Goal: Task Accomplishment & Management: Manage account settings

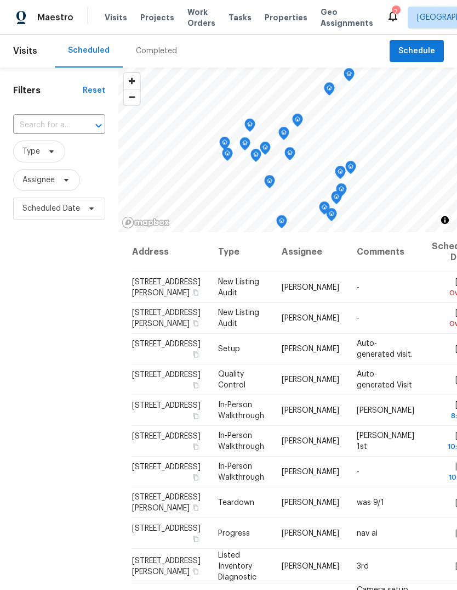
scroll to position [41, 0]
click at [60, 117] on input "text" at bounding box center [43, 125] width 61 height 17
type input "33531"
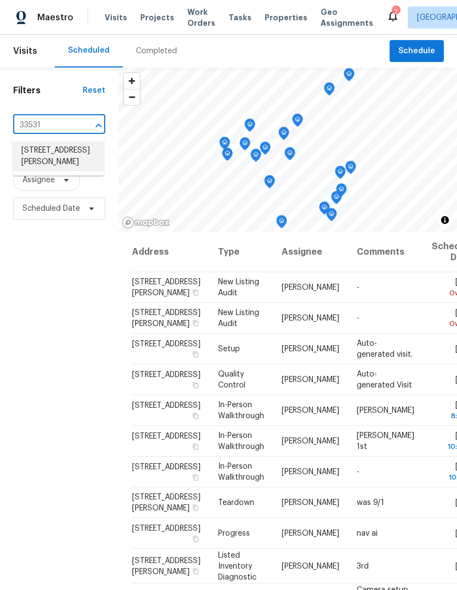
click at [70, 141] on li "[STREET_ADDRESS][PERSON_NAME]" at bounding box center [59, 156] width 92 height 30
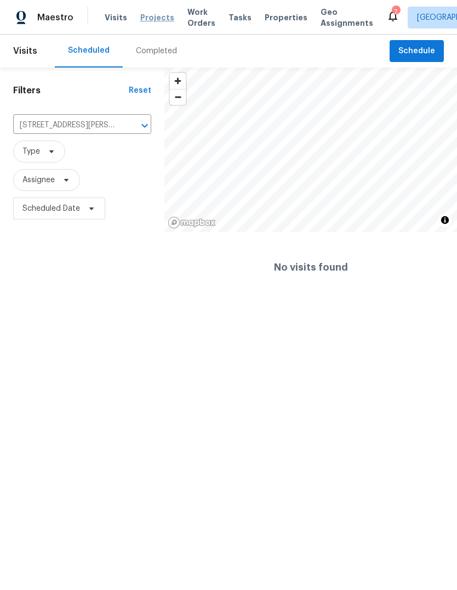
click at [157, 15] on span "Projects" at bounding box center [157, 17] width 34 height 11
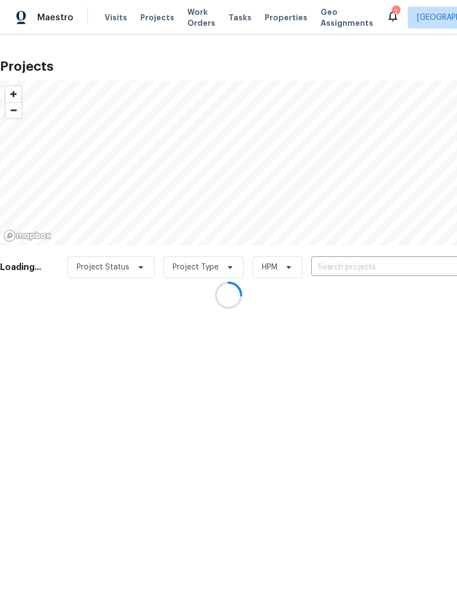
click at [356, 273] on div at bounding box center [228, 295] width 457 height 590
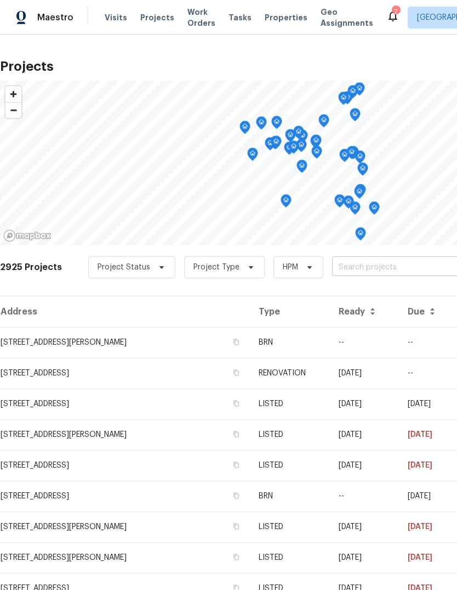
click at [366, 268] on input "text" at bounding box center [395, 267] width 126 height 17
type input "33531"
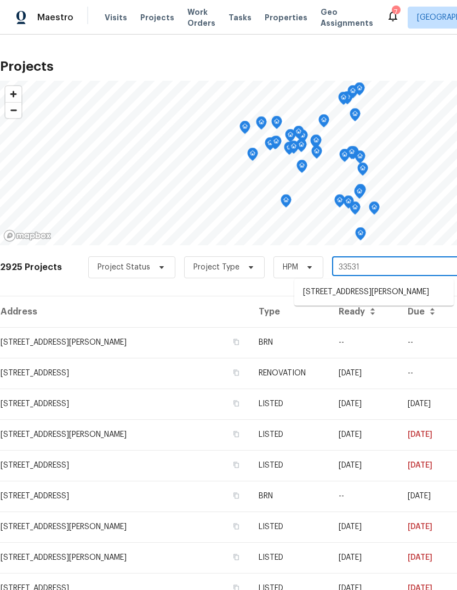
click at [392, 295] on li "[STREET_ADDRESS][PERSON_NAME]" at bounding box center [375, 292] width 160 height 18
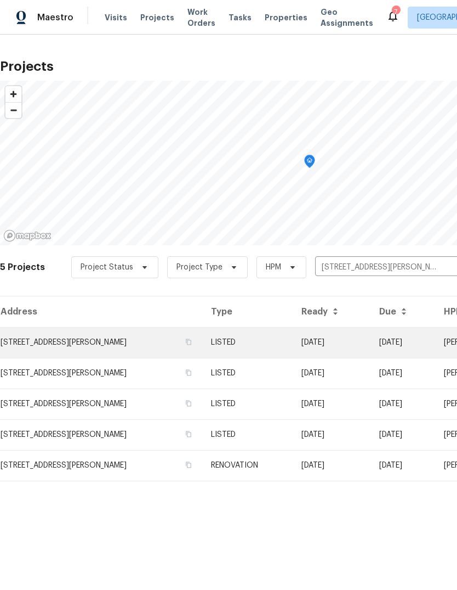
click at [126, 347] on td "[STREET_ADDRESS][PERSON_NAME]" at bounding box center [101, 342] width 202 height 31
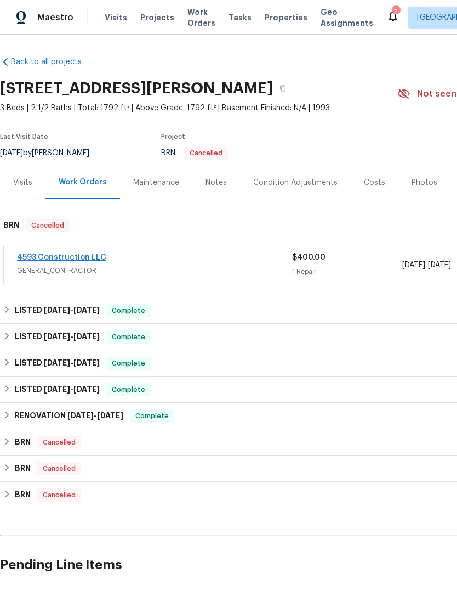
click at [73, 257] on link "4593 Construction LLC" at bounding box center [61, 257] width 89 height 8
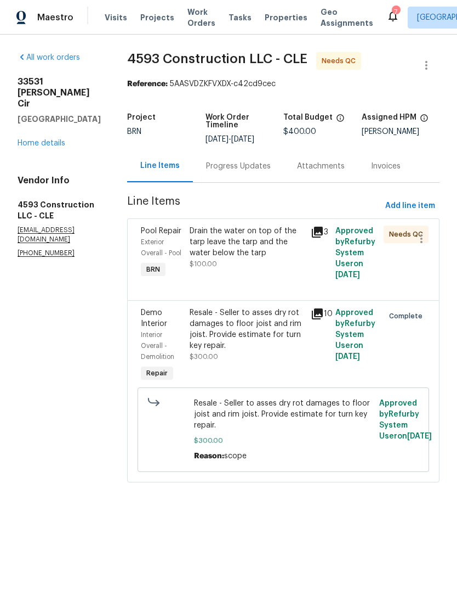
click at [277, 269] on div "Drain the water on top of the tarp leave the tarp and the water below the tarp …" at bounding box center [247, 247] width 115 height 44
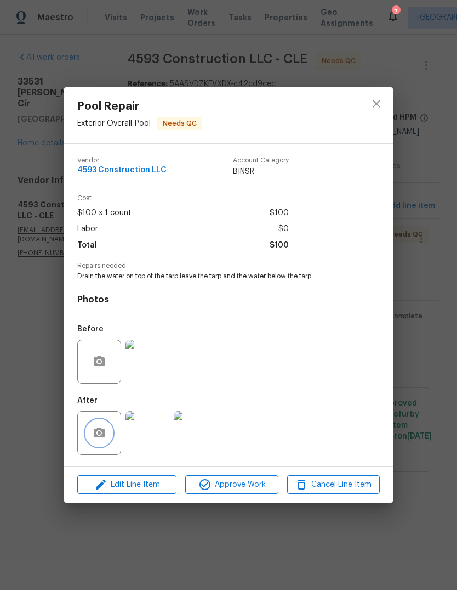
click at [93, 430] on icon "button" at bounding box center [99, 432] width 13 height 13
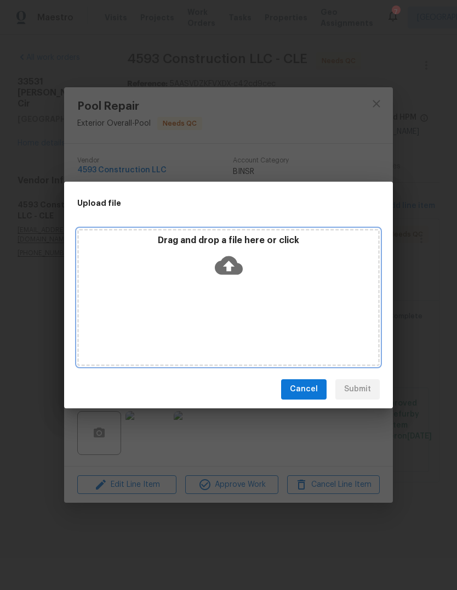
click at [242, 268] on icon at bounding box center [229, 265] width 28 height 19
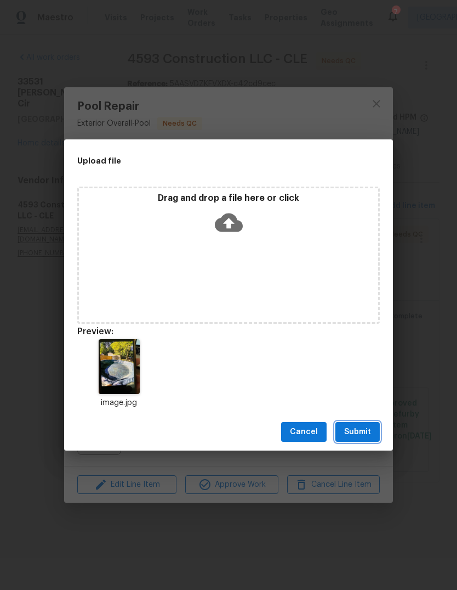
click at [361, 438] on span "Submit" at bounding box center [357, 432] width 27 height 14
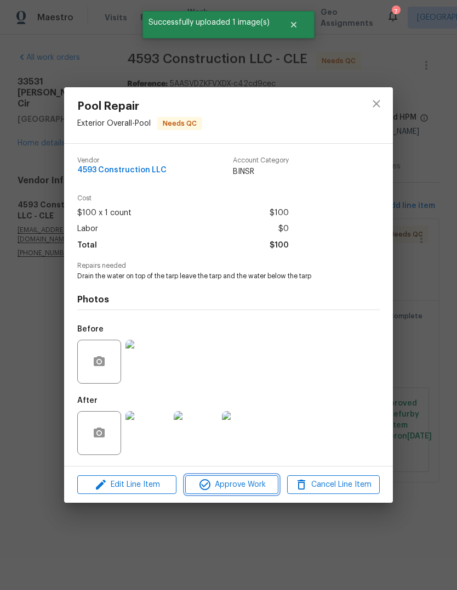
click at [237, 489] on span "Approve Work" at bounding box center [232, 485] width 86 height 14
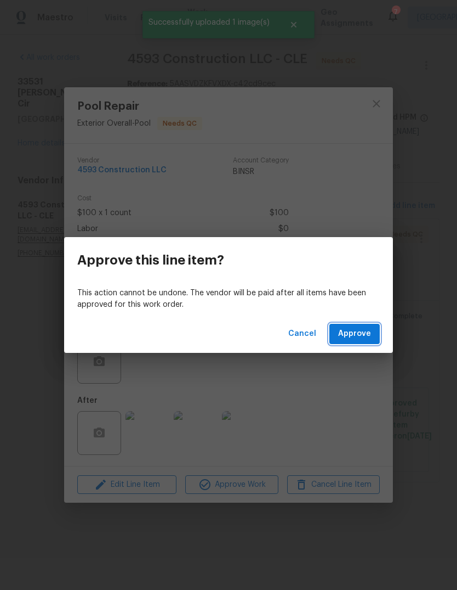
click at [366, 333] on span "Approve" at bounding box center [354, 334] width 33 height 14
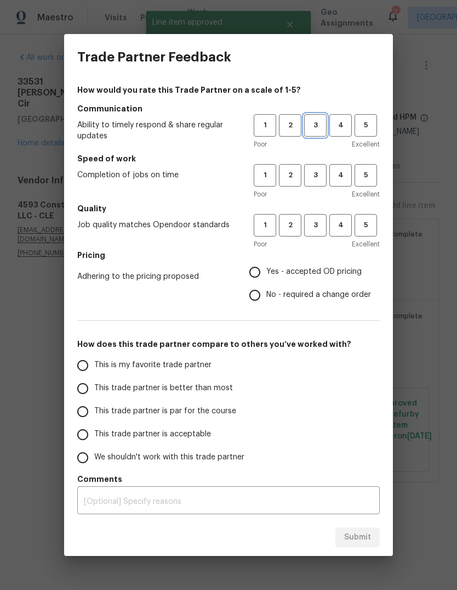
click at [311, 124] on span "3" at bounding box center [315, 125] width 20 height 13
click at [323, 179] on span "3" at bounding box center [315, 175] width 20 height 13
click at [319, 230] on span "3" at bounding box center [315, 225] width 20 height 13
click at [257, 271] on input "Yes - accepted OD pricing" at bounding box center [254, 272] width 23 height 23
radio input "true"
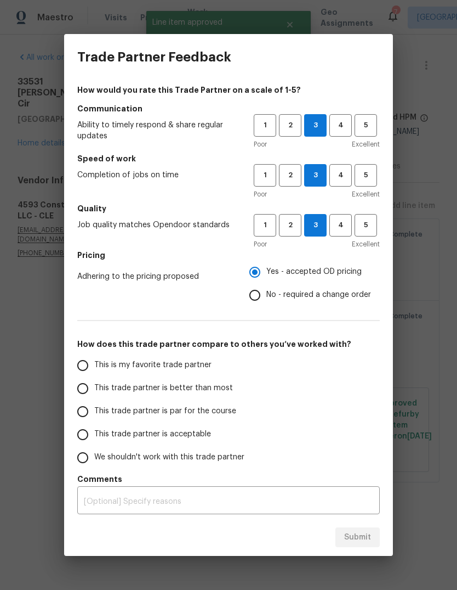
click at [83, 413] on input "This trade partner is par for the course" at bounding box center [82, 411] width 23 height 23
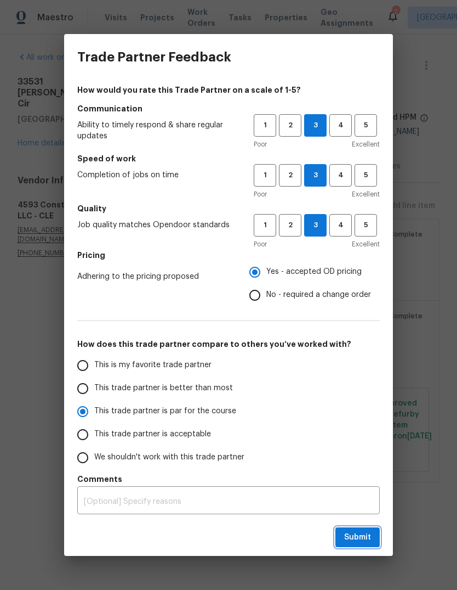
click at [365, 540] on span "Submit" at bounding box center [357, 537] width 27 height 14
radio input "true"
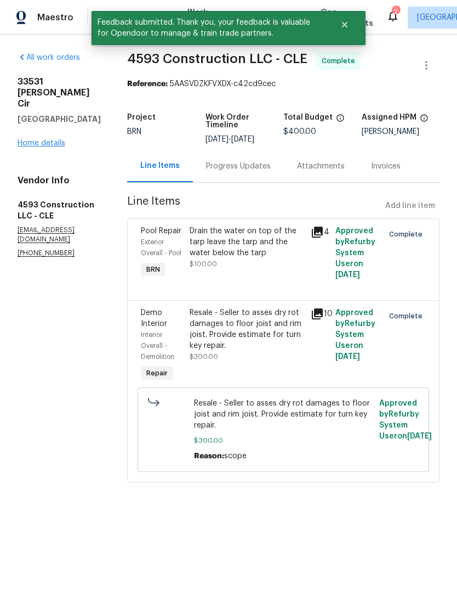
click at [36, 139] on link "Home details" at bounding box center [42, 143] width 48 height 8
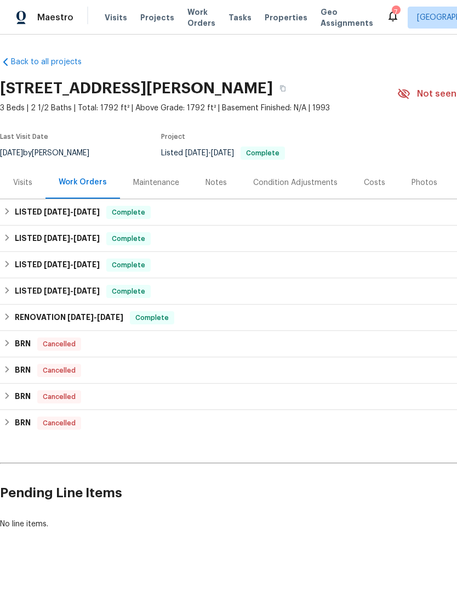
click at [153, 29] on div "Maestro Visits Projects Work Orders Tasks Properties Geo Assignments 7 [GEOGRAP…" at bounding box center [228, 17] width 457 height 35
click at [148, 16] on span "Projects" at bounding box center [157, 17] width 34 height 11
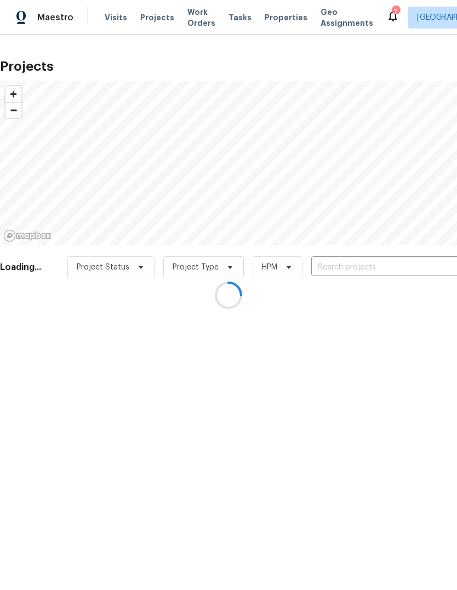
click at [381, 273] on input "text" at bounding box center [375, 267] width 126 height 17
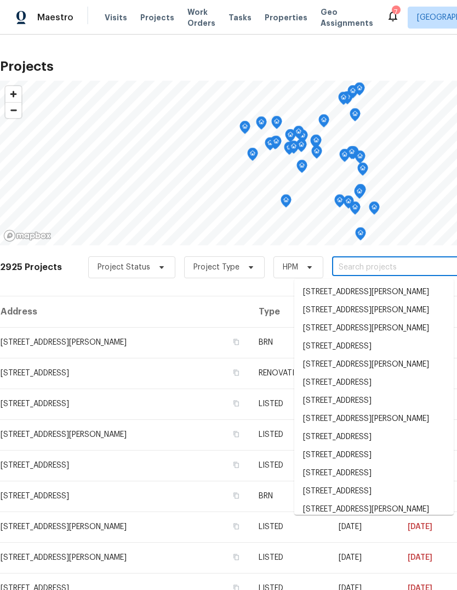
click at [391, 268] on input "text" at bounding box center [395, 267] width 126 height 17
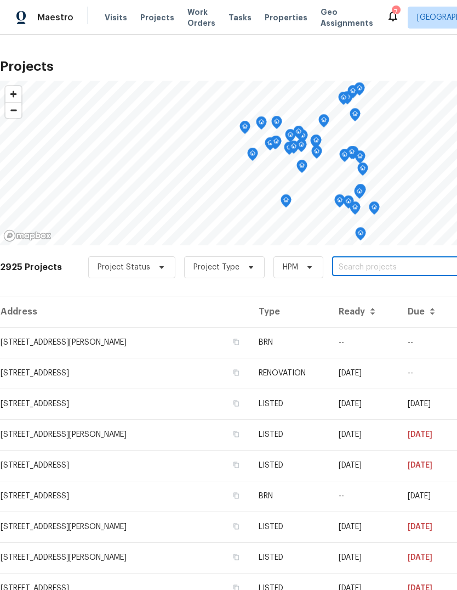
click at [375, 272] on input "text" at bounding box center [395, 267] width 126 height 17
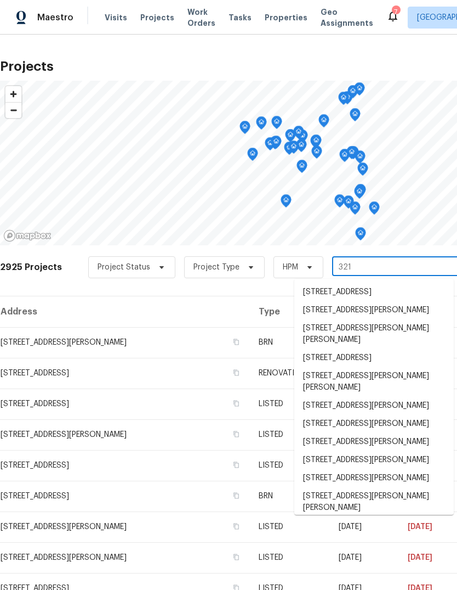
type input "3217"
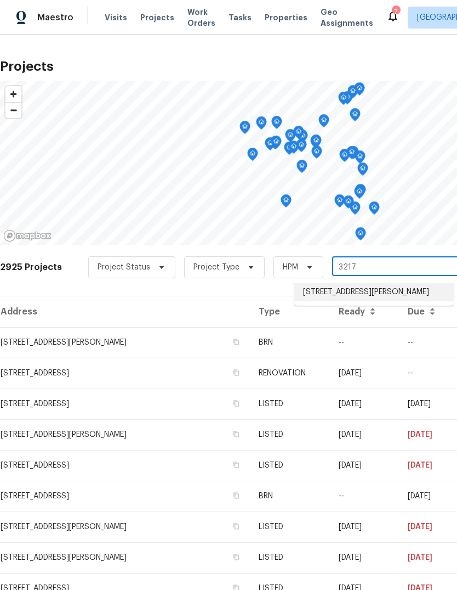
click at [387, 296] on li "[STREET_ADDRESS][PERSON_NAME]" at bounding box center [375, 292] width 160 height 18
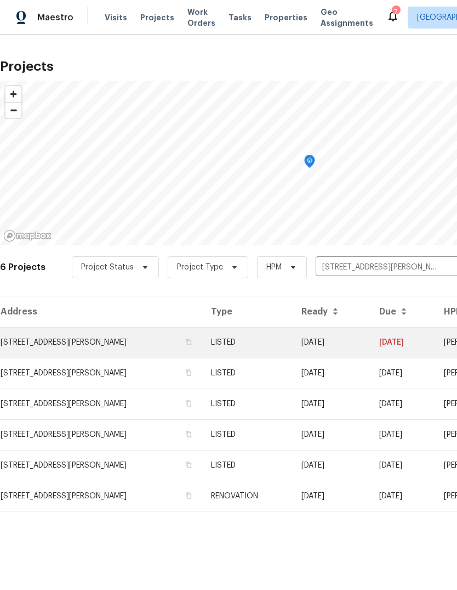
click at [95, 346] on td "[STREET_ADDRESS][PERSON_NAME]" at bounding box center [101, 342] width 202 height 31
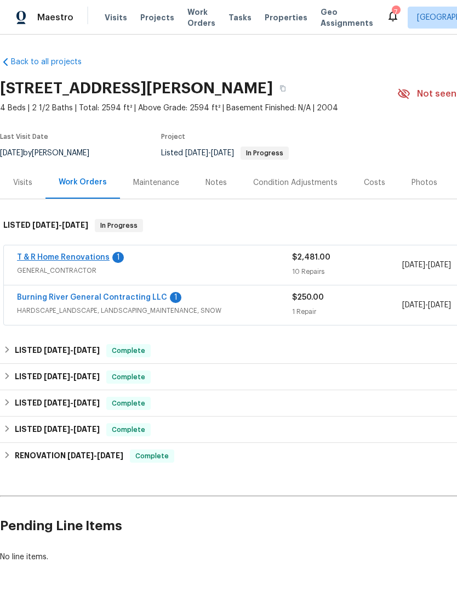
click at [66, 258] on link "T & R Home Renovations" at bounding box center [63, 257] width 93 height 8
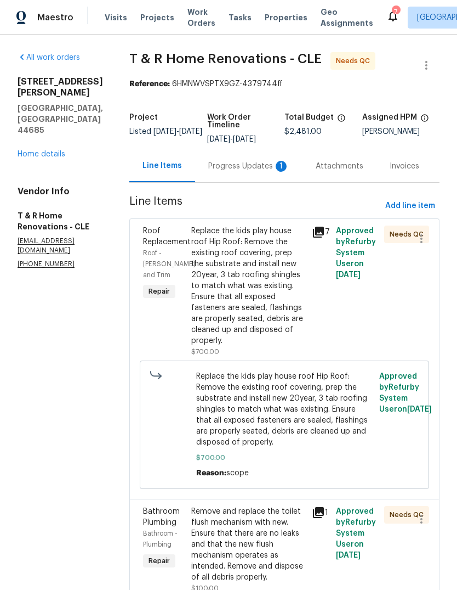
click at [271, 341] on div "Replace the kids play house roof Hip Roof: Remove the existing roof covering, p…" at bounding box center [248, 285] width 114 height 121
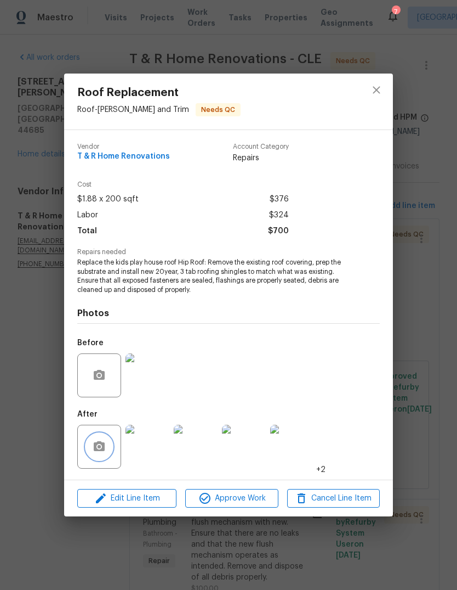
click at [109, 440] on button "button" at bounding box center [99, 446] width 26 height 26
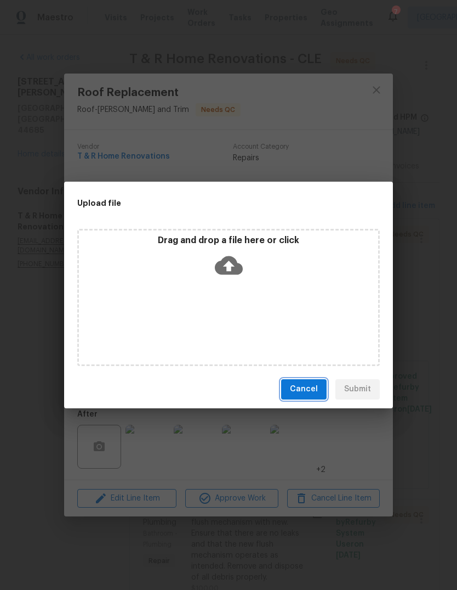
click at [312, 389] on span "Cancel" at bounding box center [304, 389] width 28 height 14
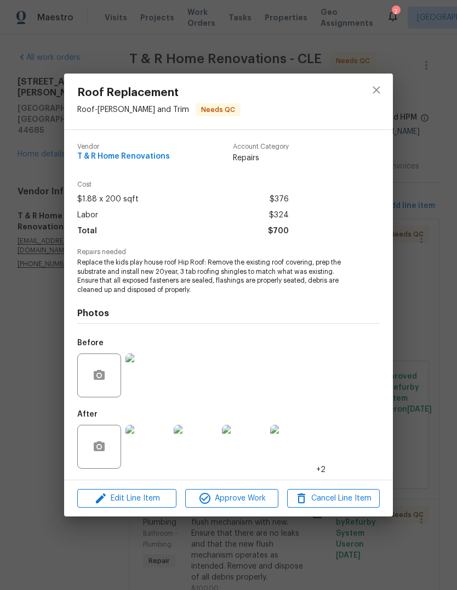
click at [140, 451] on img at bounding box center [148, 446] width 44 height 44
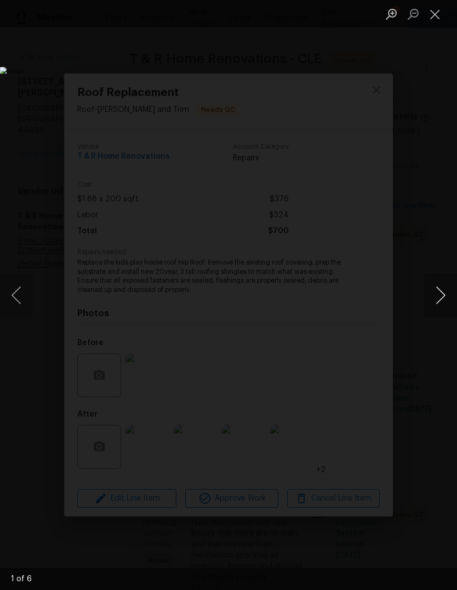
click at [437, 304] on button "Next image" at bounding box center [440, 295] width 33 height 44
click at [439, 301] on button "Next image" at bounding box center [440, 295] width 33 height 44
click at [437, 303] on button "Next image" at bounding box center [440, 295] width 33 height 44
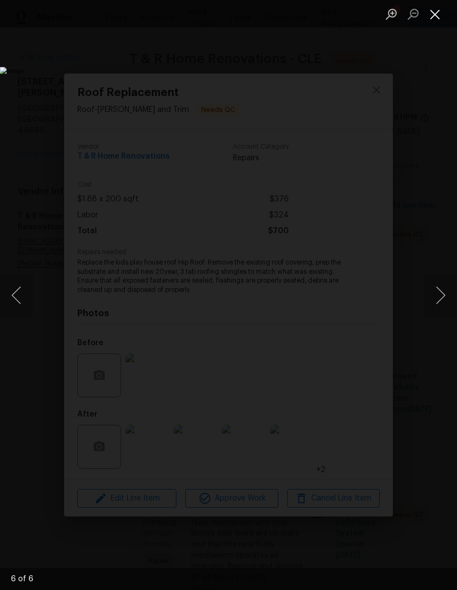
click at [437, 22] on button "Close lightbox" at bounding box center [435, 13] width 22 height 19
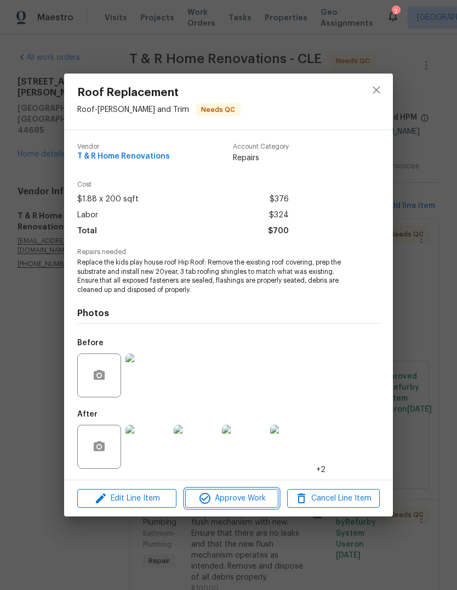
click at [255, 494] on span "Approve Work" at bounding box center [232, 498] width 86 height 14
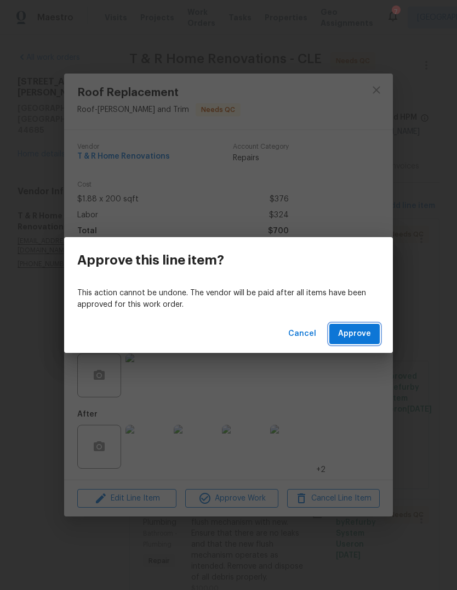
click at [362, 342] on button "Approve" at bounding box center [355, 334] width 50 height 20
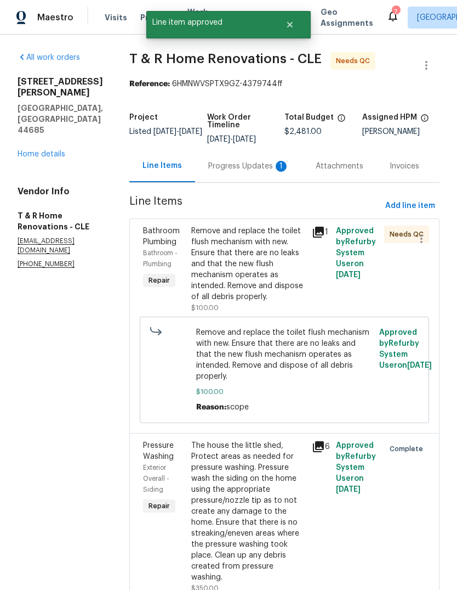
click at [290, 302] on div "Remove and replace the toilet flush mechanism with new. Ensure that there are n…" at bounding box center [248, 263] width 114 height 77
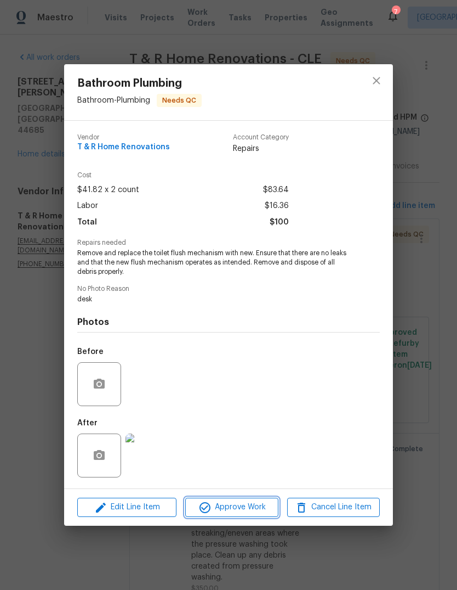
click at [254, 507] on span "Approve Work" at bounding box center [232, 507] width 86 height 14
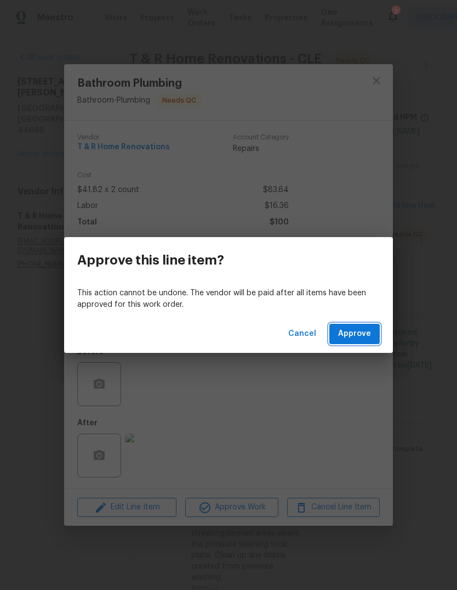
click at [360, 343] on button "Approve" at bounding box center [355, 334] width 50 height 20
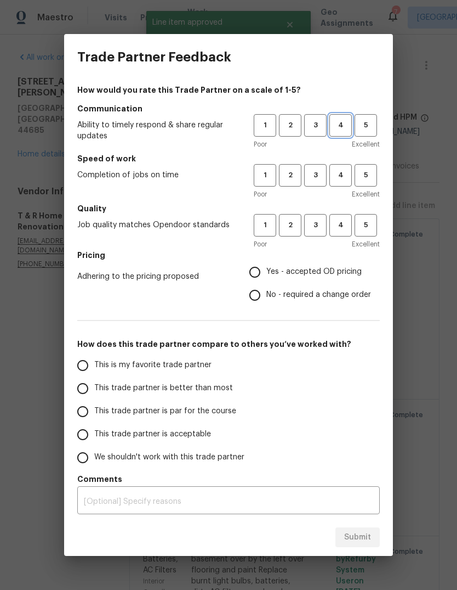
click at [346, 123] on span "4" at bounding box center [341, 125] width 20 height 13
click at [338, 185] on button "4" at bounding box center [341, 175] width 22 height 22
click at [347, 223] on span "4" at bounding box center [341, 225] width 20 height 13
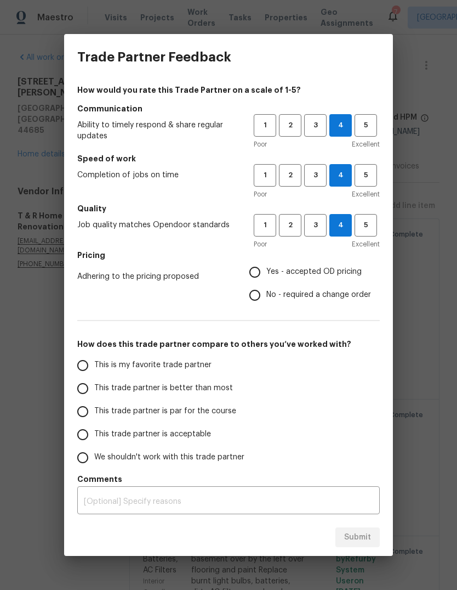
click at [262, 271] on input "Yes - accepted OD pricing" at bounding box center [254, 272] width 23 height 23
radio input "true"
click at [170, 411] on span "This trade partner is par for the course" at bounding box center [165, 411] width 142 height 12
click at [94, 411] on input "This trade partner is par for the course" at bounding box center [82, 411] width 23 height 23
radio input "false"
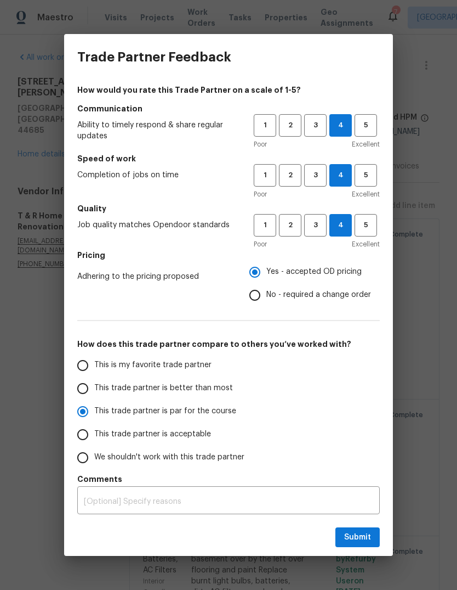
click at [222, 393] on span "This trade partner is better than most" at bounding box center [163, 388] width 139 height 12
click at [94, 393] on input "This trade partner is better than most" at bounding box center [82, 388] width 23 height 23
radio input "false"
click at [224, 414] on span "This trade partner is par for the course" at bounding box center [165, 411] width 142 height 12
click at [94, 414] on input "This trade partner is par for the course" at bounding box center [82, 411] width 23 height 23
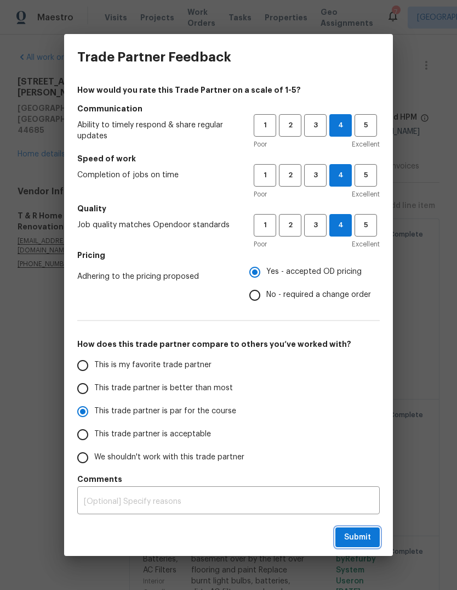
click at [355, 531] on span "Submit" at bounding box center [357, 537] width 27 height 14
radio input "true"
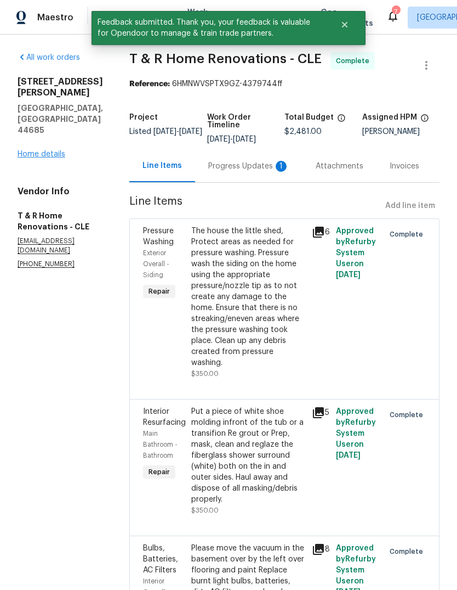
click at [40, 150] on link "Home details" at bounding box center [42, 154] width 48 height 8
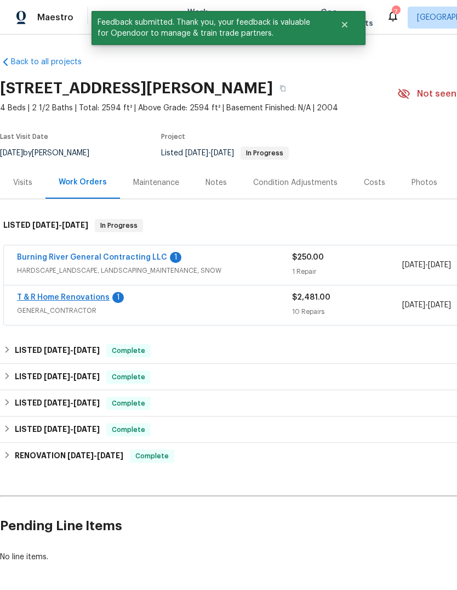
click at [86, 297] on link "T & R Home Renovations" at bounding box center [63, 297] width 93 height 8
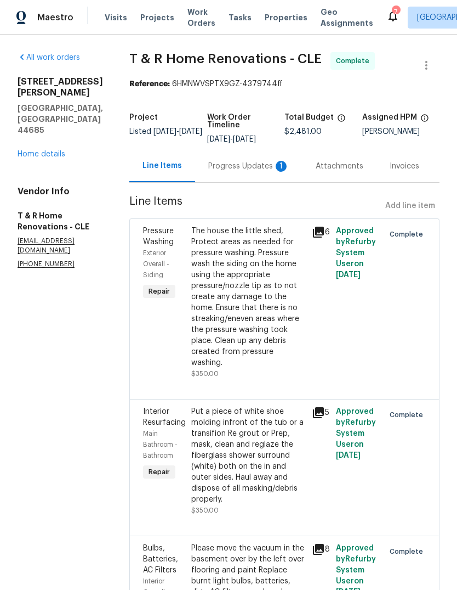
click at [271, 182] on div "Progress Updates 1" at bounding box center [248, 166] width 107 height 32
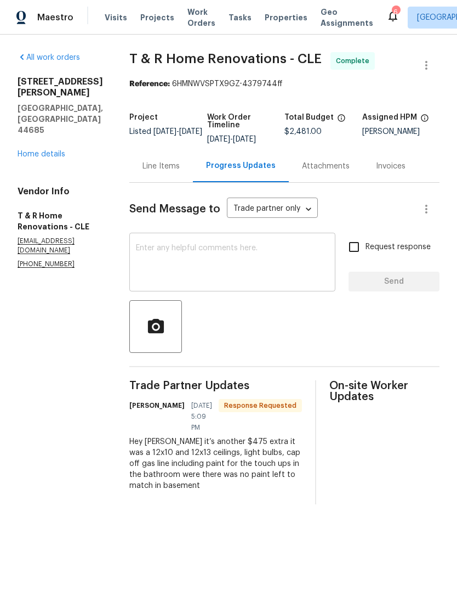
click at [270, 274] on textarea at bounding box center [232, 263] width 193 height 38
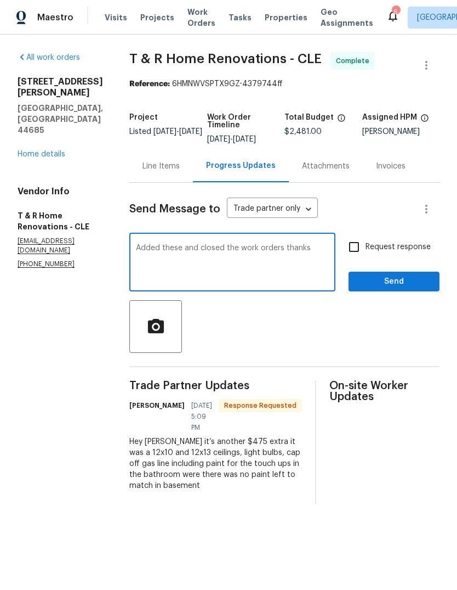
type textarea "Added these and closed the work orders thanks"
click at [395, 287] on span "Send" at bounding box center [394, 282] width 73 height 14
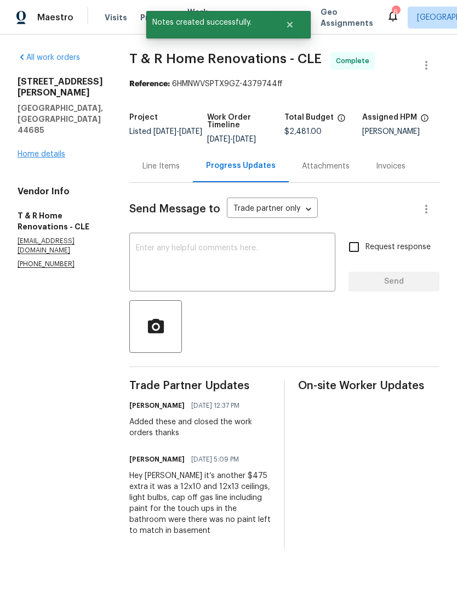
click at [47, 150] on link "Home details" at bounding box center [42, 154] width 48 height 8
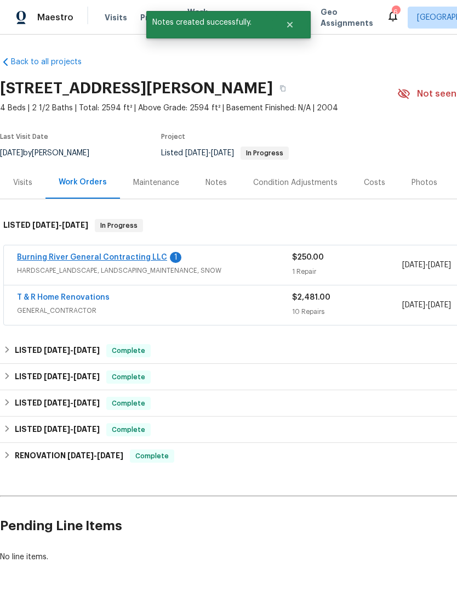
click at [121, 259] on link "Burning River General Contracting LLC" at bounding box center [92, 257] width 150 height 8
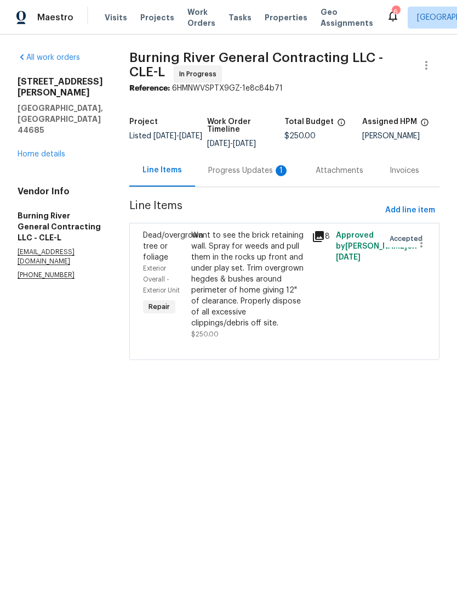
click at [243, 175] on div "Progress Updates 1" at bounding box center [248, 170] width 81 height 11
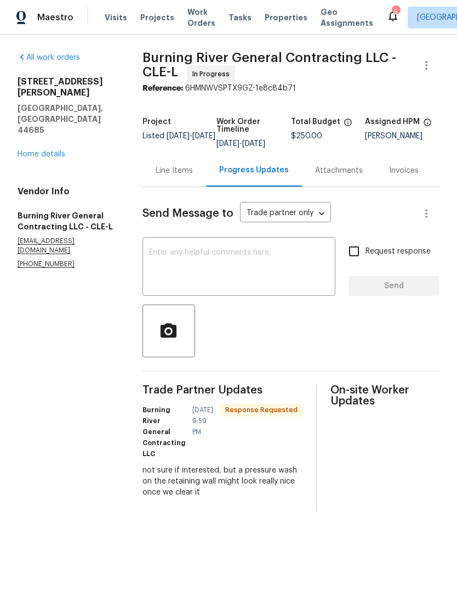
click at [173, 175] on div "Line Items" at bounding box center [174, 170] width 37 height 11
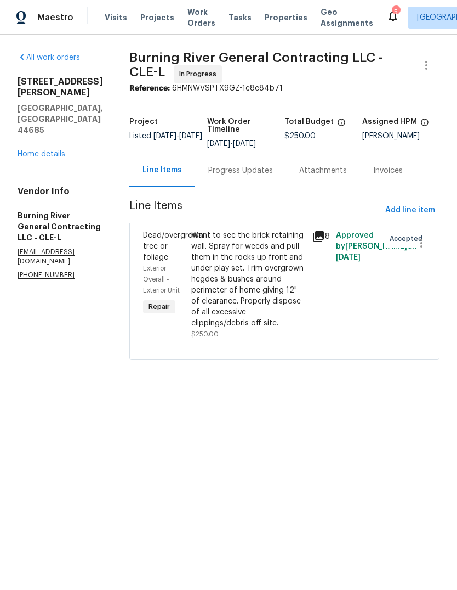
click at [261, 284] on div "Want to see the brick retaining wall. Spray for weeds and pull them in the rock…" at bounding box center [248, 279] width 114 height 99
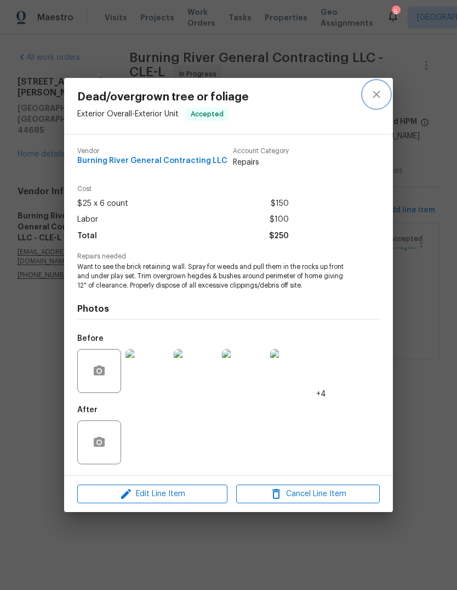
click at [377, 97] on icon "close" at bounding box center [376, 94] width 13 height 13
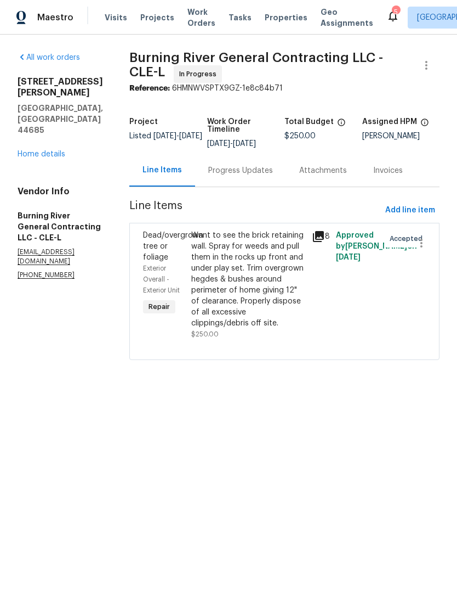
click at [260, 271] on div "Want to see the brick retaining wall. Spray for weeds and pull them in the rock…" at bounding box center [248, 279] width 114 height 99
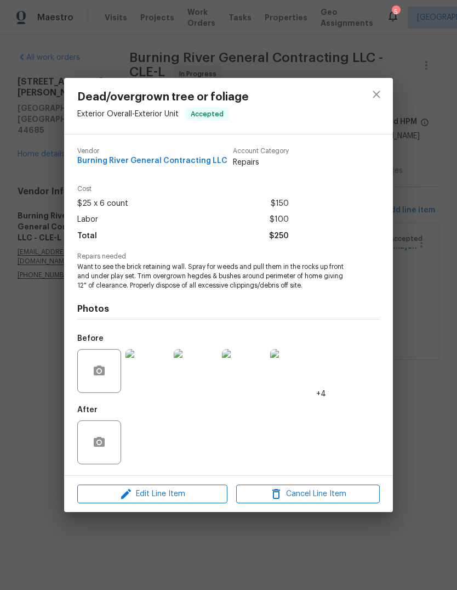
click at [159, 375] on img at bounding box center [148, 371] width 44 height 44
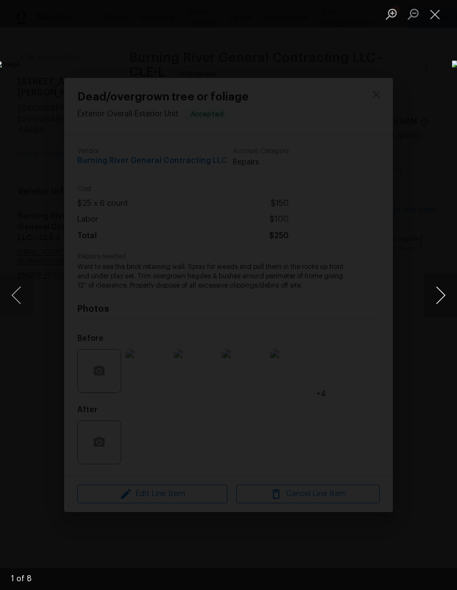
click at [441, 305] on button "Next image" at bounding box center [440, 295] width 33 height 44
click at [436, 310] on button "Next image" at bounding box center [440, 295] width 33 height 44
click at [435, 303] on button "Next image" at bounding box center [440, 295] width 33 height 44
click at [438, 16] on button "Close lightbox" at bounding box center [435, 13] width 22 height 19
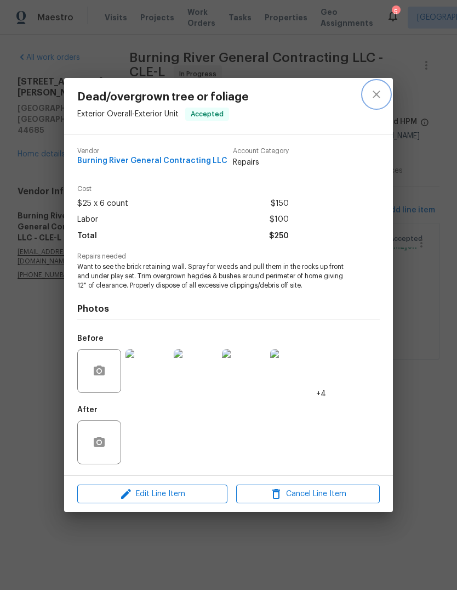
click at [383, 92] on icon "close" at bounding box center [376, 94] width 13 height 13
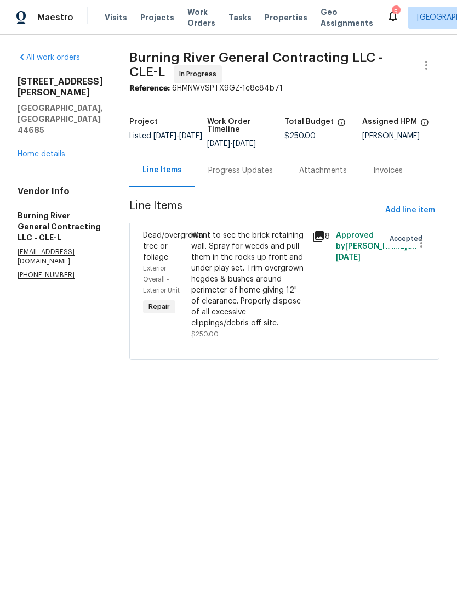
click at [247, 302] on div "Want to see the brick retaining wall. Spray for weeds and pull them in the rock…" at bounding box center [248, 279] width 114 height 99
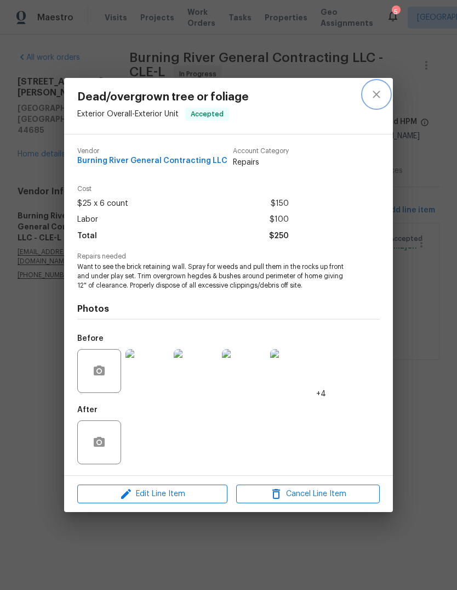
click at [380, 95] on icon "close" at bounding box center [376, 94] width 13 height 13
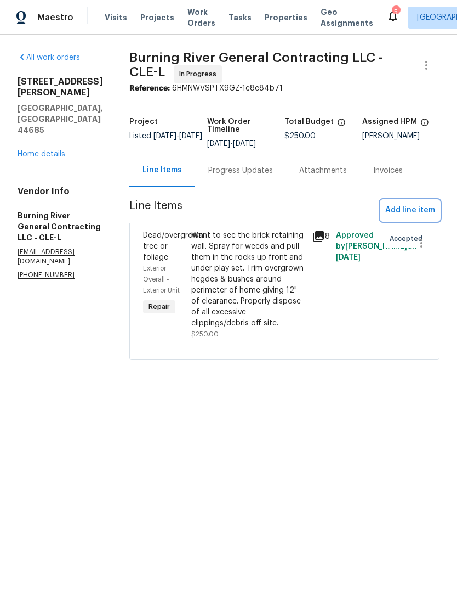
click at [418, 211] on span "Add line item" at bounding box center [411, 210] width 50 height 14
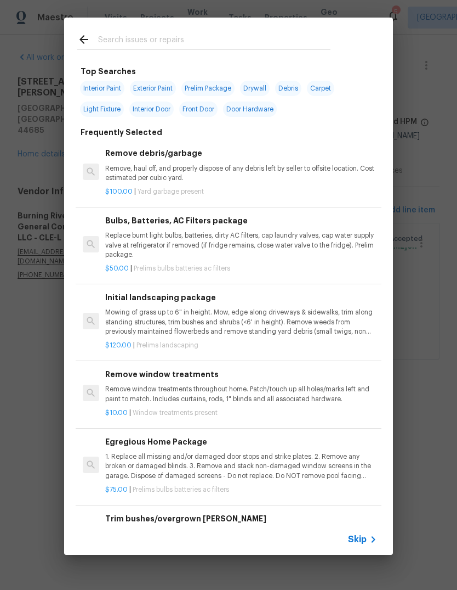
click at [213, 41] on input "text" at bounding box center [214, 41] width 233 height 16
type input "Pressure"
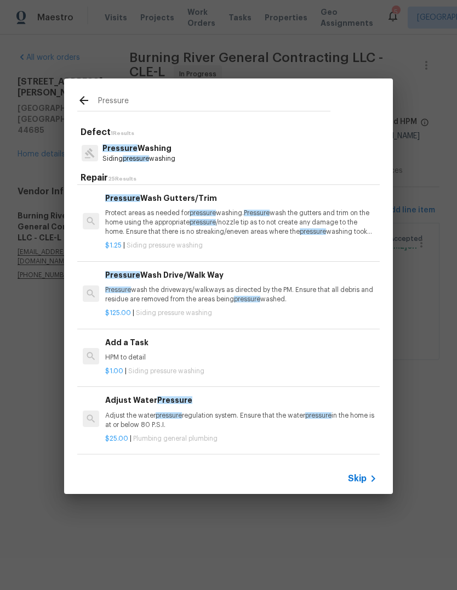
scroll to position [81, 0]
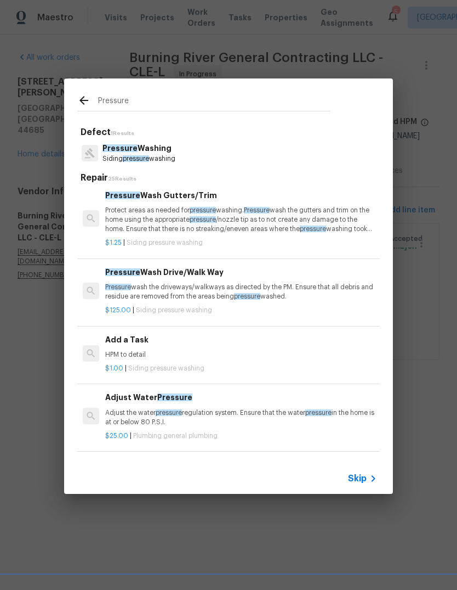
click at [330, 296] on p "Pressure wash the driveways/walkways as directed by the PM. Ensure that all deb…" at bounding box center [241, 291] width 272 height 19
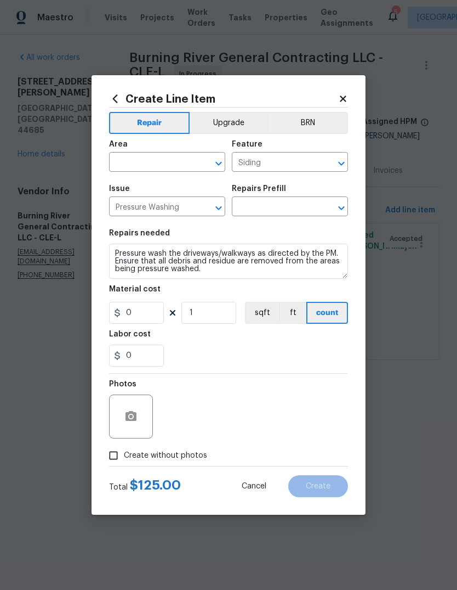
type input "Pressure Wash Drive/Walk Way $125.00"
type input "125"
click at [167, 158] on input "text" at bounding box center [152, 163] width 86 height 17
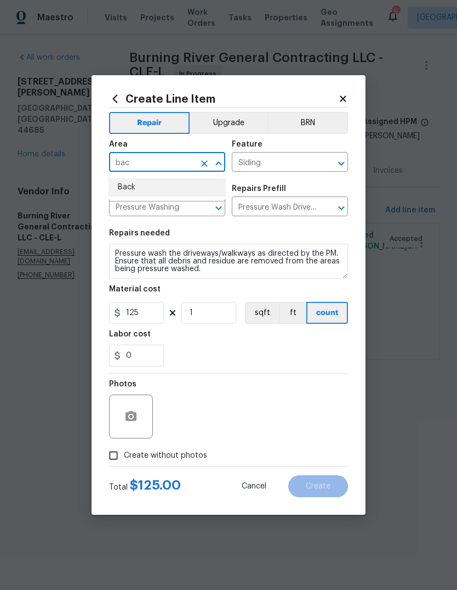
click at [173, 191] on li "Back" at bounding box center [167, 187] width 116 height 18
type input "Back"
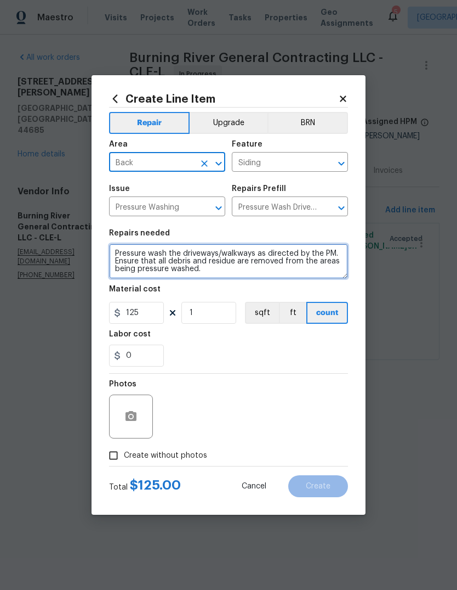
click at [247, 255] on textarea "Pressure wash the driveways/walkways as directed by the PM. Ensure that all deb…" at bounding box center [228, 260] width 239 height 35
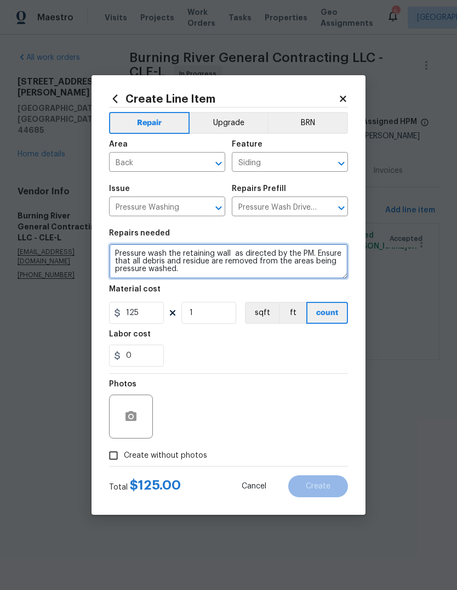
type textarea "Pressure wash the retaining wall as directed by the PM. Ensure that all debris …"
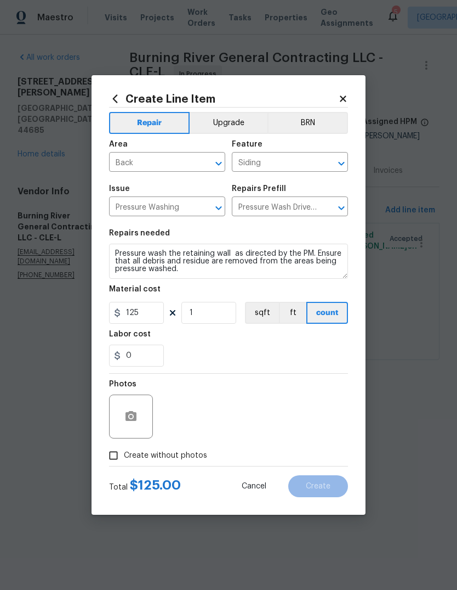
click at [257, 371] on section "Repairs needed Pressure wash the retaining wall as directed by the PM. Ensure t…" at bounding box center [228, 298] width 239 height 150
click at [107, 455] on input "Create without photos" at bounding box center [113, 455] width 21 height 21
checkbox input "true"
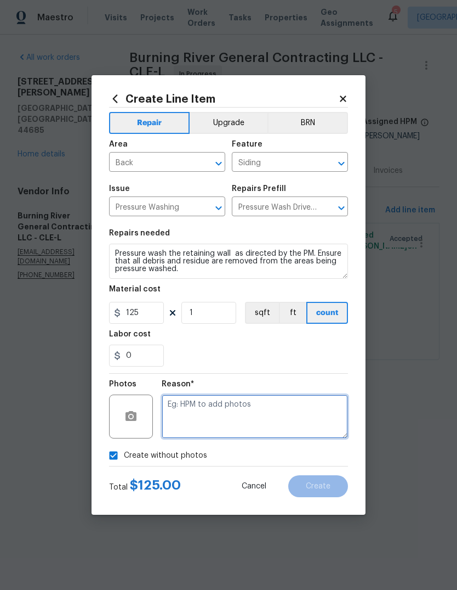
click at [215, 407] on textarea at bounding box center [255, 416] width 186 height 44
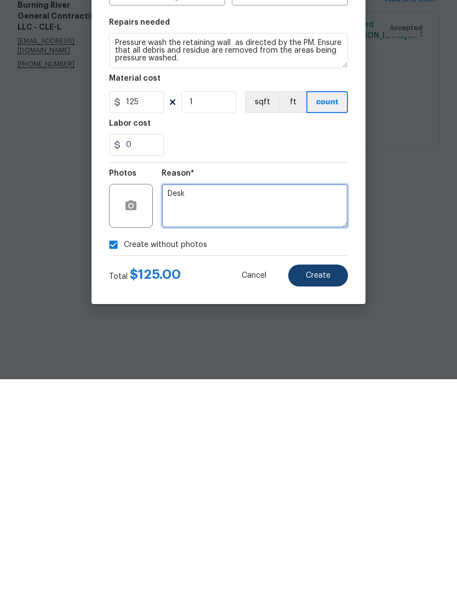
type textarea "Desk"
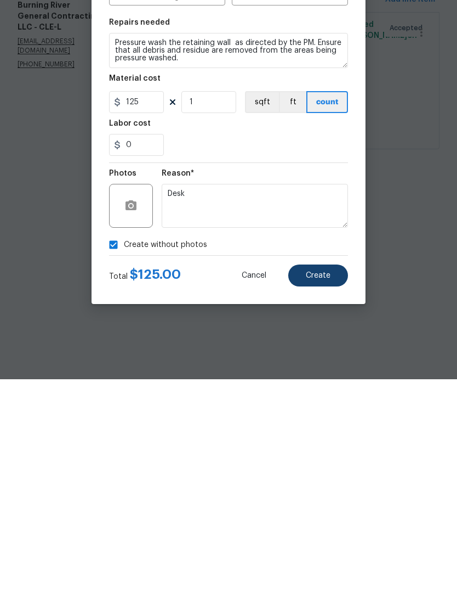
click at [320, 475] on button "Create" at bounding box center [318, 486] width 60 height 22
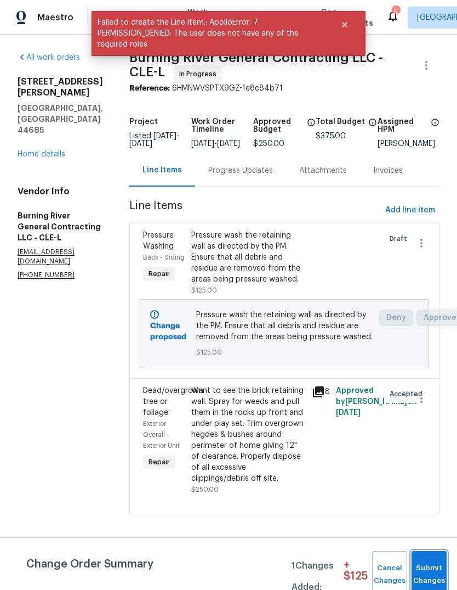
click at [433, 560] on button "Submit Changes" at bounding box center [429, 574] width 35 height 47
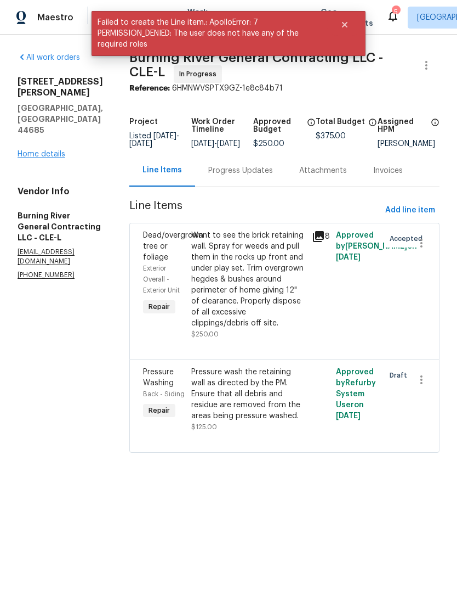
click at [55, 150] on link "Home details" at bounding box center [42, 154] width 48 height 8
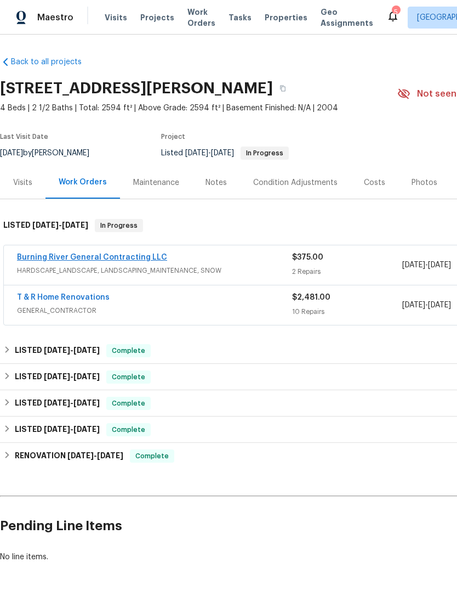
click at [132, 261] on link "Burning River General Contracting LLC" at bounding box center [92, 257] width 150 height 8
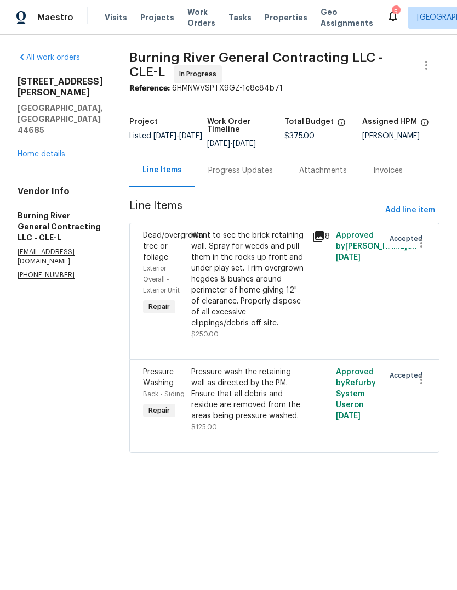
click at [235, 170] on div "Progress Updates" at bounding box center [240, 170] width 65 height 11
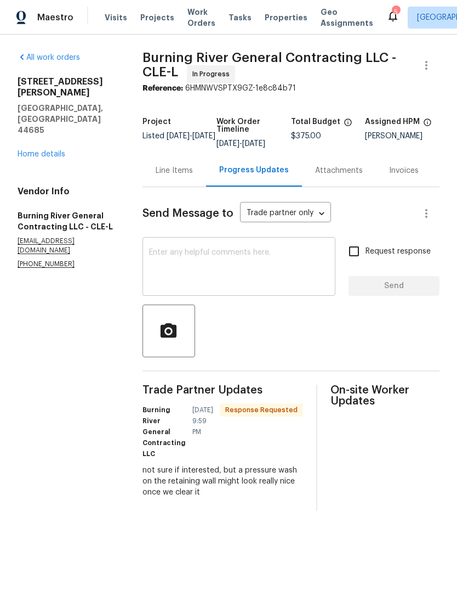
click at [239, 267] on textarea at bounding box center [239, 267] width 180 height 38
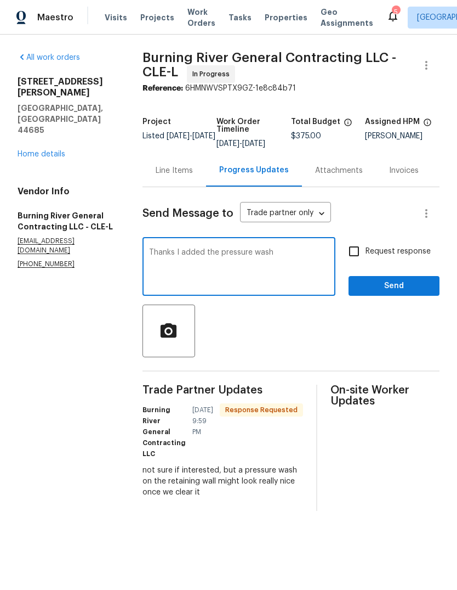
type textarea "Thanks I added the pressure wash"
click at [393, 296] on button "Send" at bounding box center [394, 286] width 91 height 20
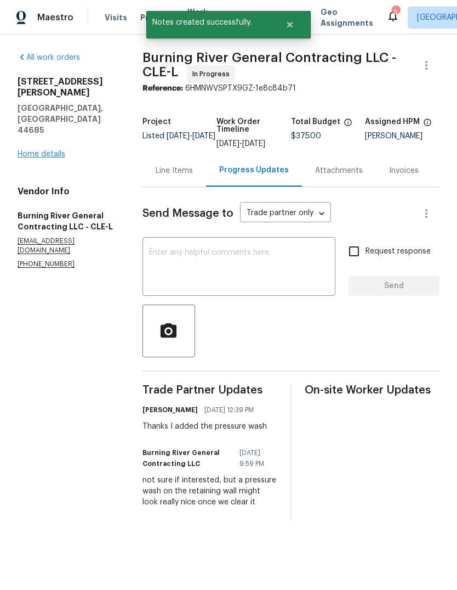
click at [36, 150] on link "Home details" at bounding box center [42, 154] width 48 height 8
